Goal: Use online tool/utility: Utilize a website feature to perform a specific function

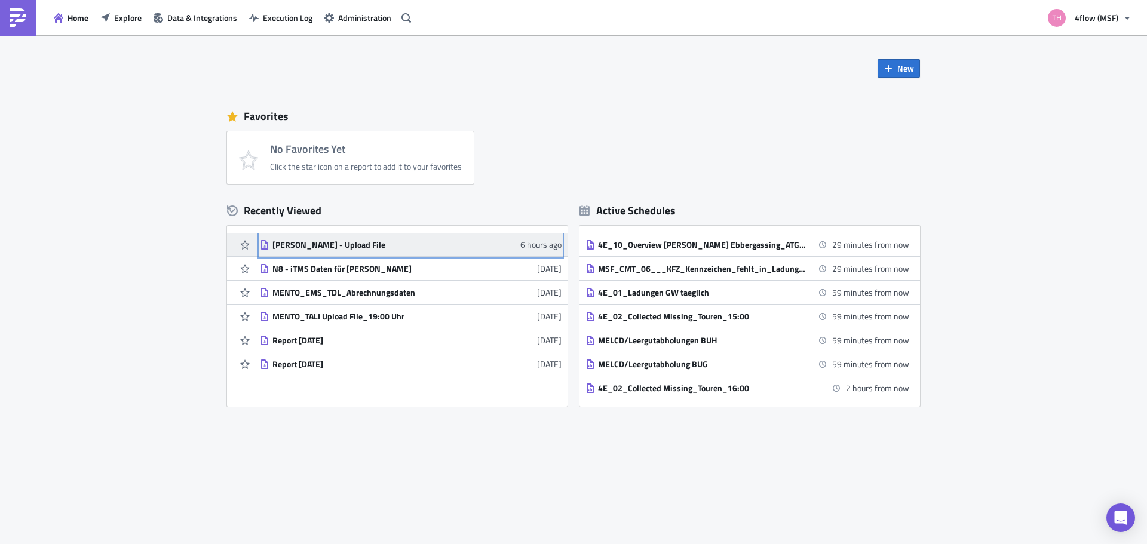
click at [339, 247] on div "[PERSON_NAME] - Upload File" at bounding box center [377, 245] width 209 height 11
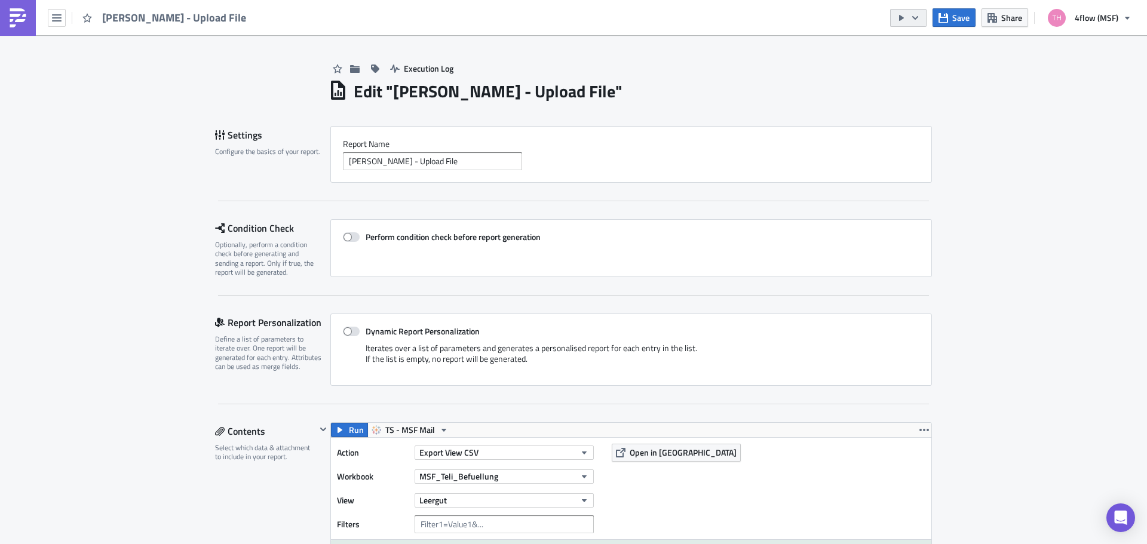
click at [919, 22] on icon "button" at bounding box center [916, 18] width 10 height 10
click at [845, 79] on div "Edit " [PERSON_NAME] - Upload File "" at bounding box center [631, 90] width 604 height 25
click at [903, 21] on icon "button" at bounding box center [902, 18] width 10 height 10
click at [913, 68] on div "Run Report" at bounding box center [945, 66] width 93 height 12
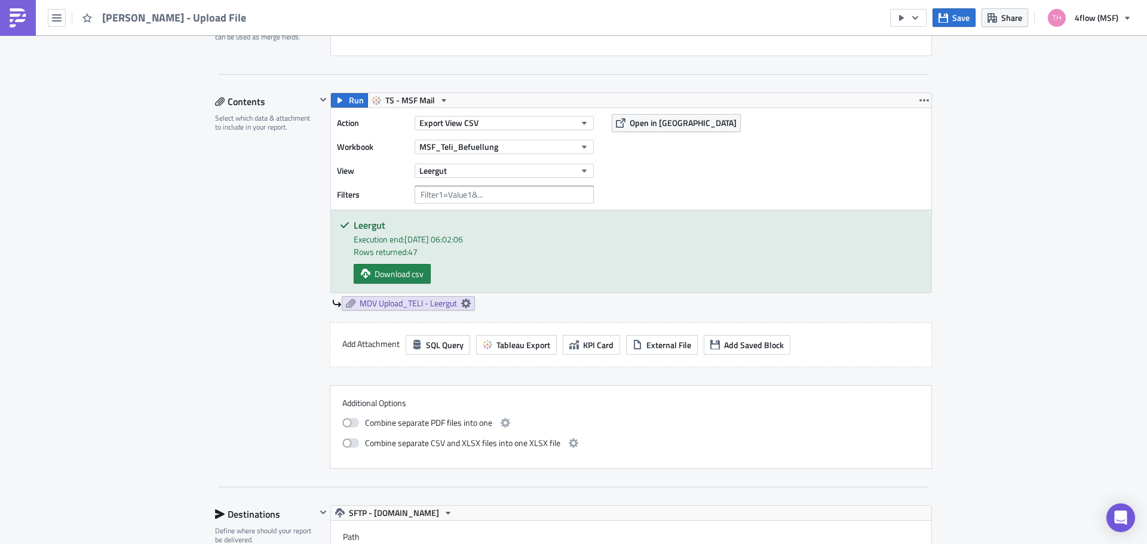
scroll to position [359, 0]
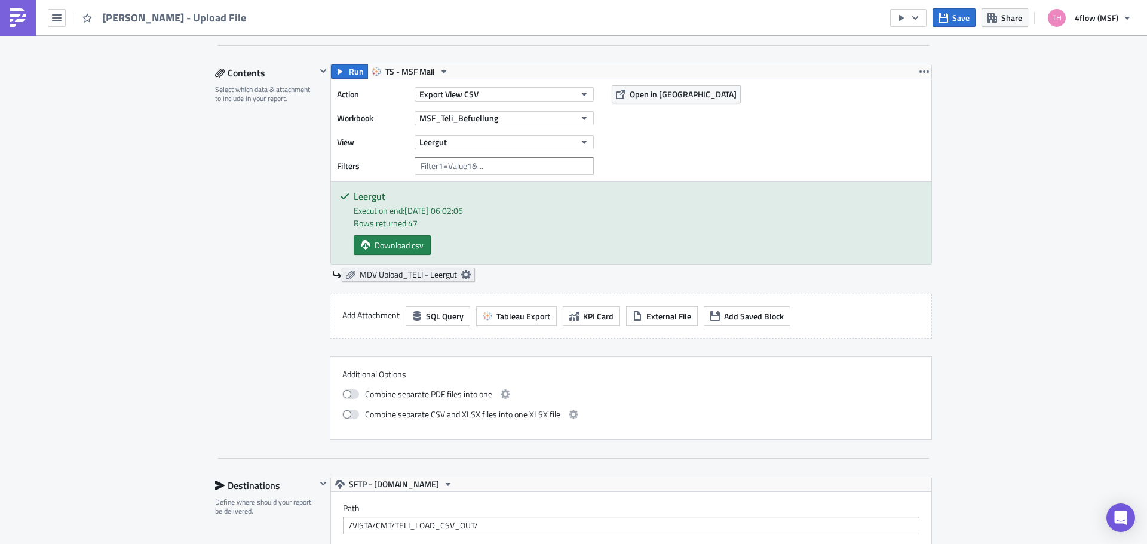
click at [451, 275] on span "MDV Upload_TELI - Leergut" at bounding box center [408, 275] width 97 height 11
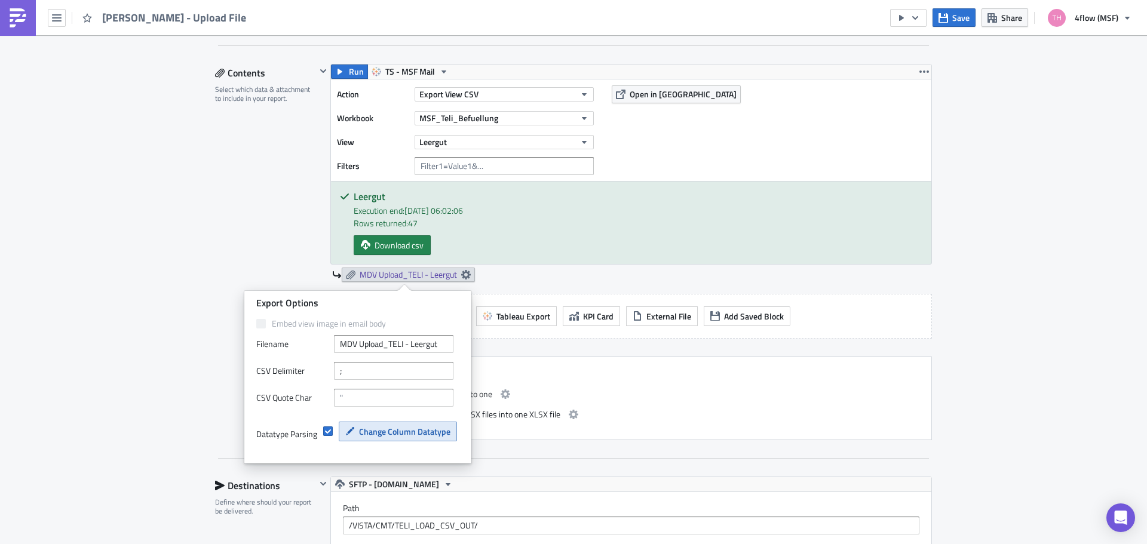
click at [373, 439] on button "Change Column Datatype" at bounding box center [398, 432] width 118 height 20
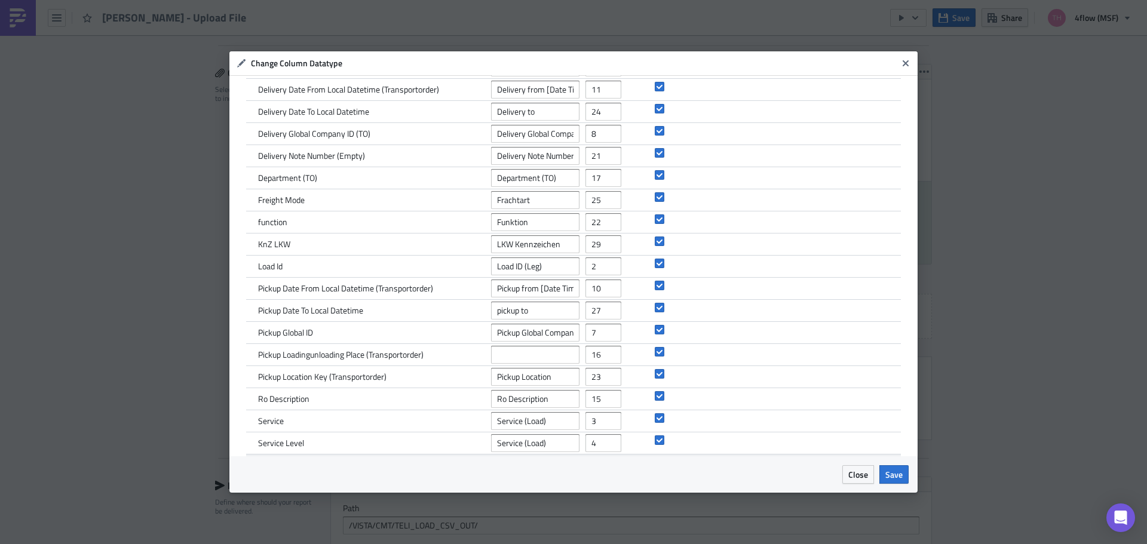
scroll to position [0, 0]
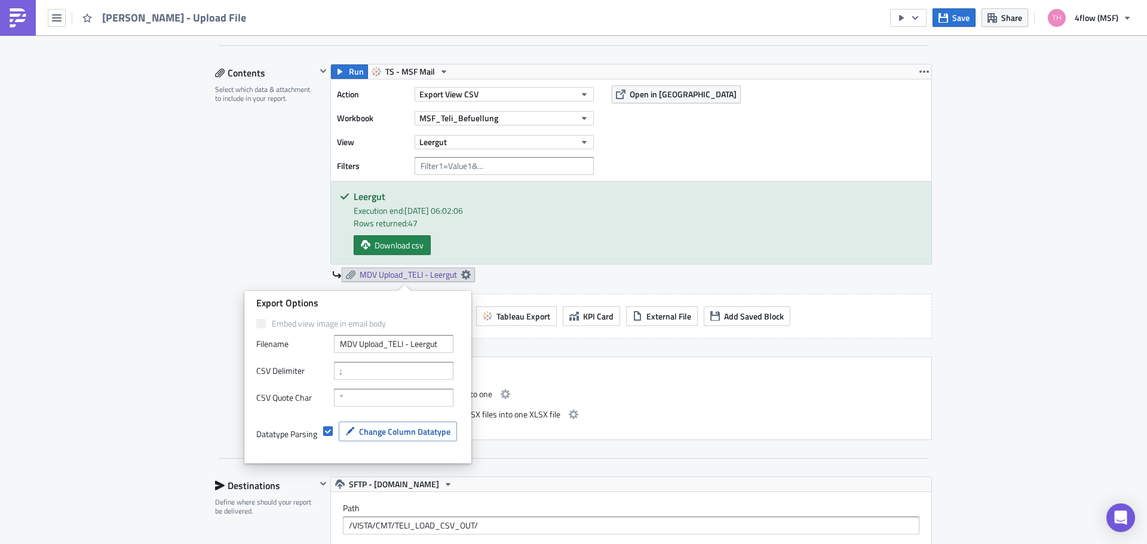
click at [133, 212] on div "Execution Log Edit " TELI - Leergut - Upload File " Settings Configure the basi…" at bounding box center [573, 252] width 1147 height 1150
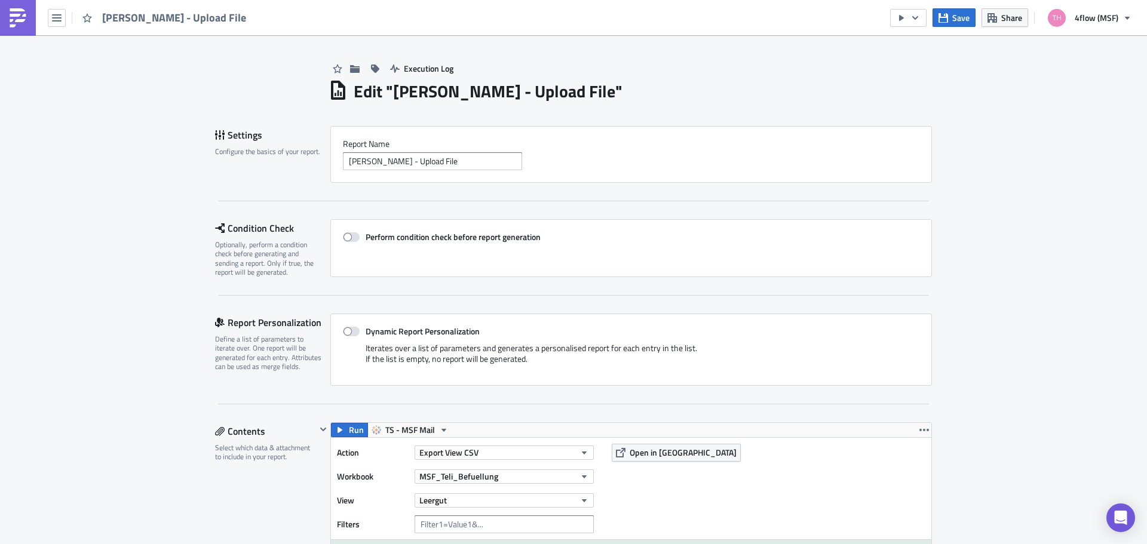
click at [147, 17] on span "[PERSON_NAME] - Upload File" at bounding box center [174, 18] width 145 height 14
click at [26, 16] on img at bounding box center [17, 17] width 19 height 19
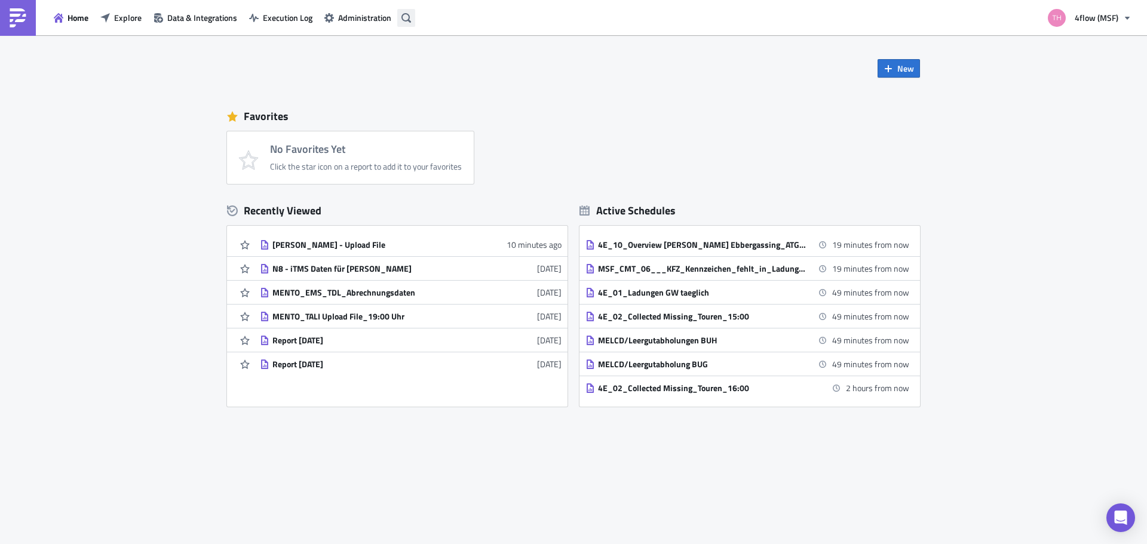
click at [414, 23] on button "button" at bounding box center [406, 18] width 18 height 18
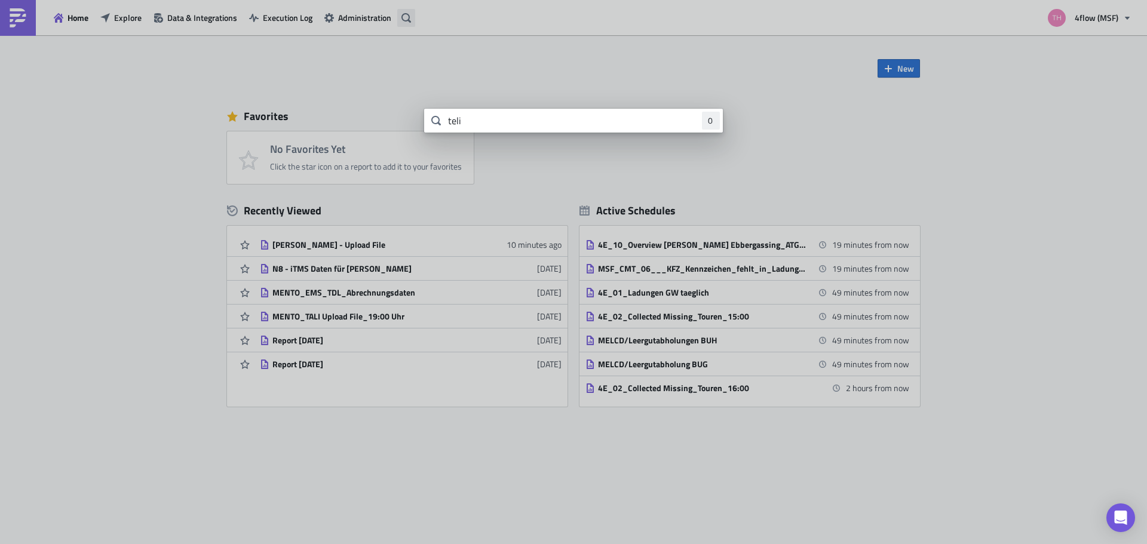
type input "teli"
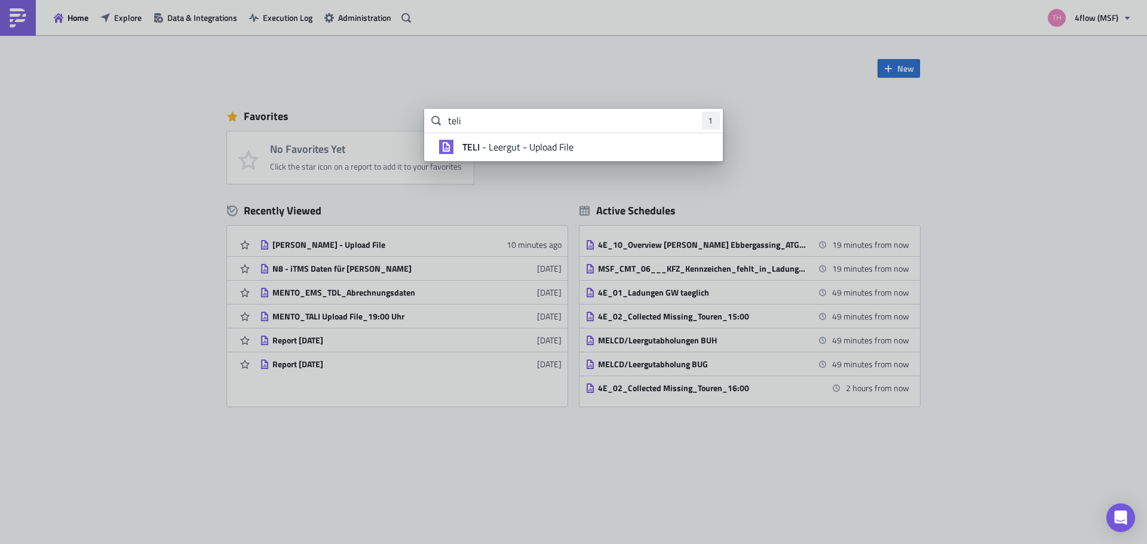
click at [538, 142] on span "[PERSON_NAME] - Upload File" at bounding box center [518, 147] width 111 height 12
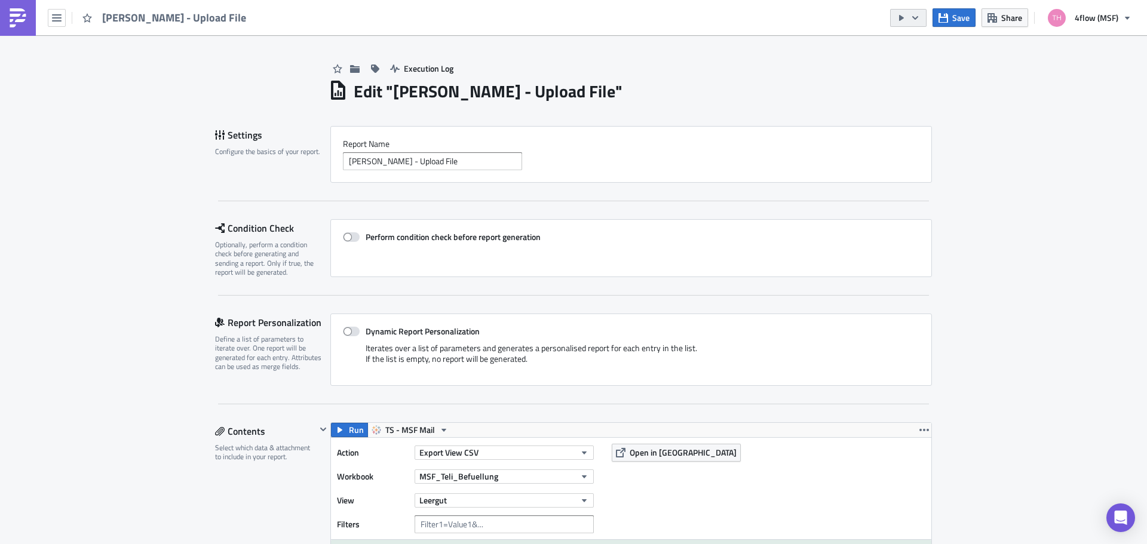
click at [927, 22] on button "button" at bounding box center [908, 18] width 36 height 18
click at [938, 65] on div "Run Report" at bounding box center [945, 66] width 93 height 12
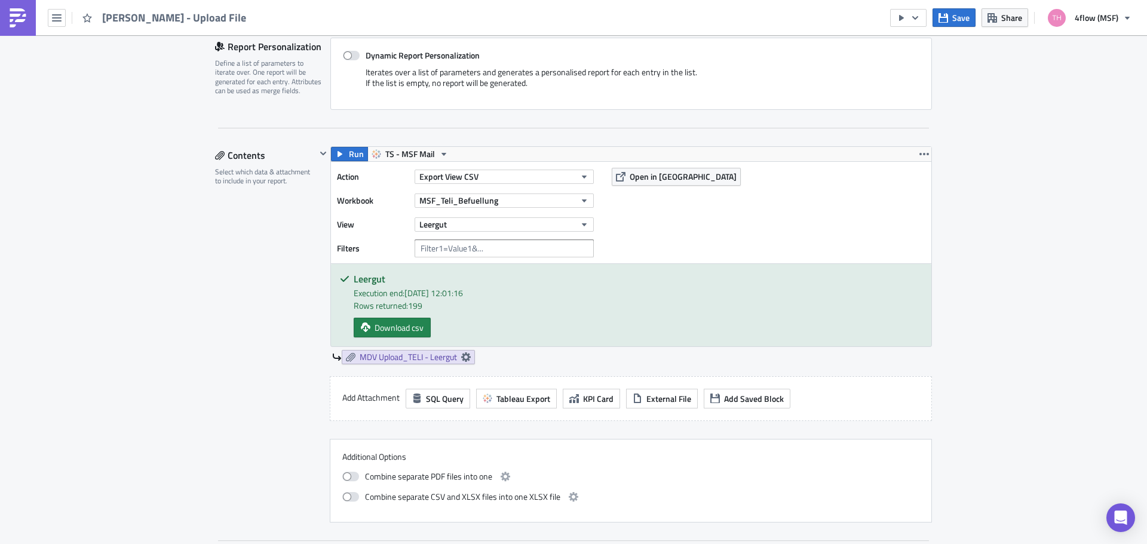
scroll to position [299, 0]
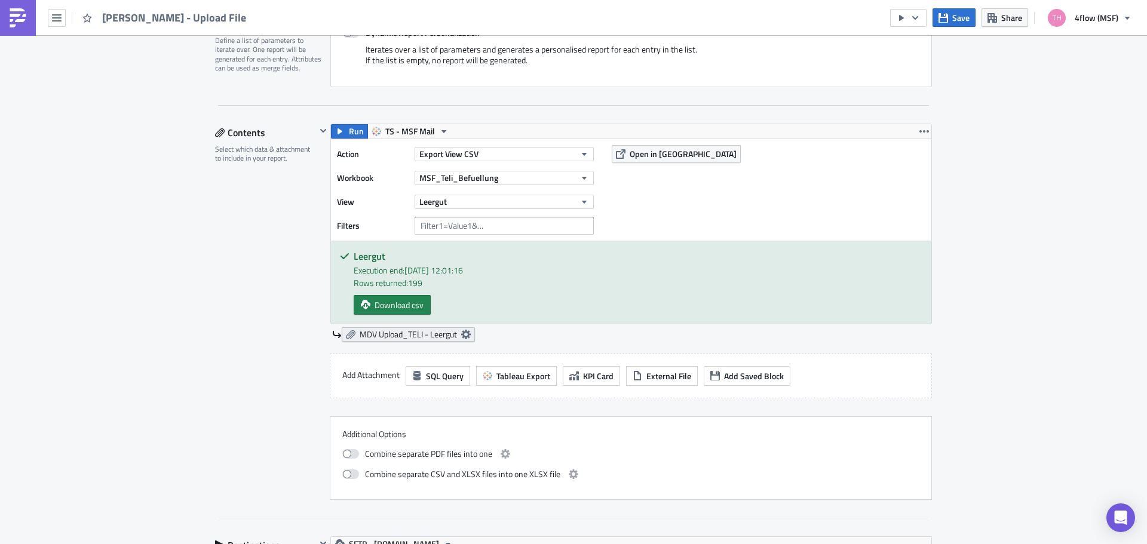
click at [464, 335] on icon at bounding box center [466, 335] width 10 height 10
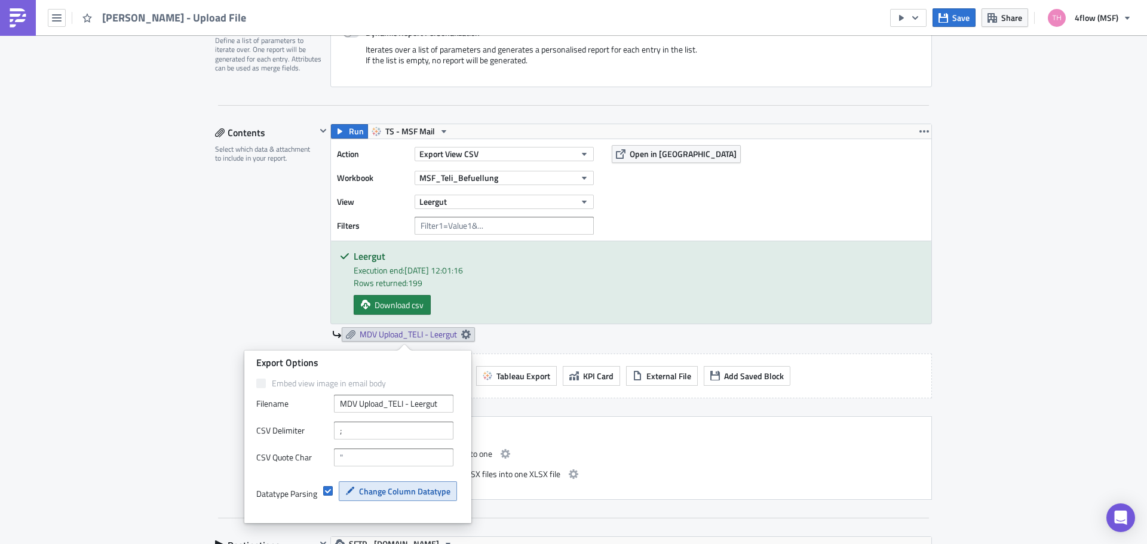
click at [381, 495] on span "Change Column Datatype" at bounding box center [404, 491] width 91 height 13
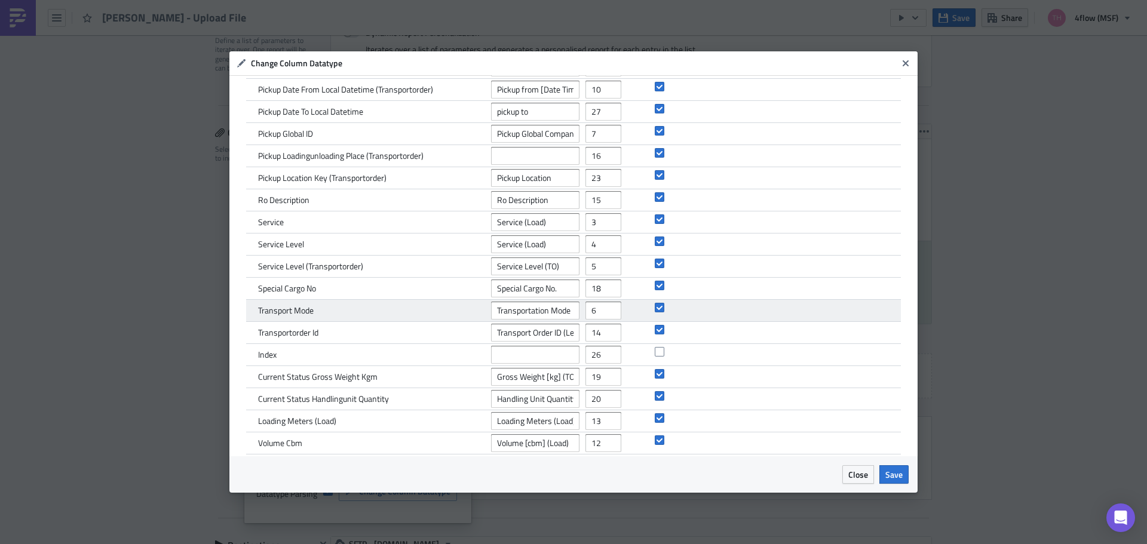
scroll to position [327, 0]
